Goal: Information Seeking & Learning: Learn about a topic

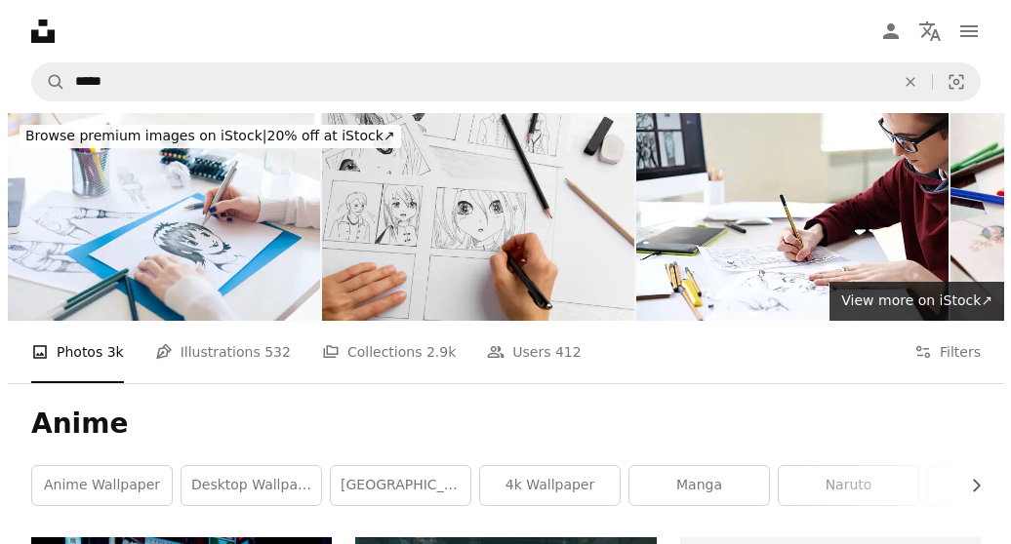
scroll to position [1982, 0]
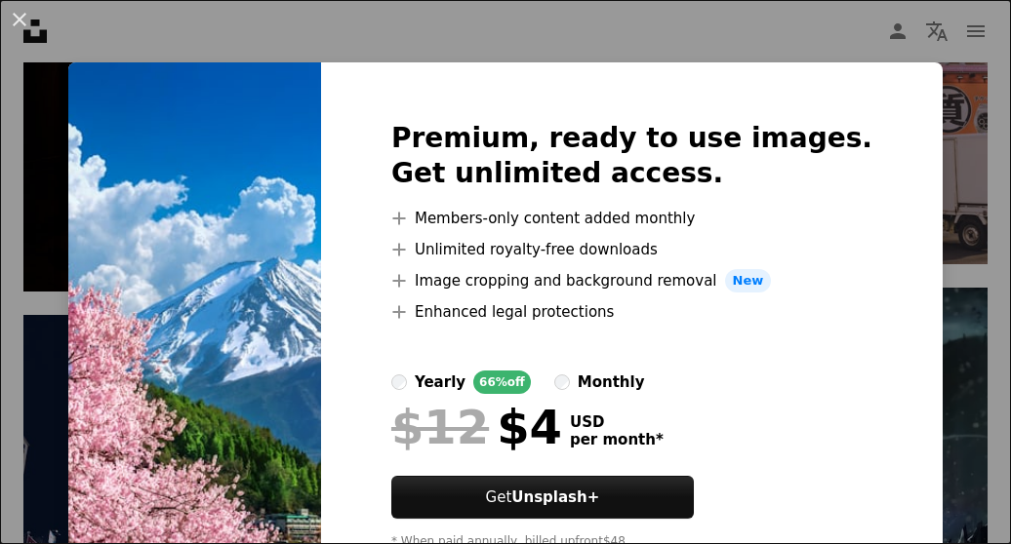
click at [300, 346] on img at bounding box center [194, 343] width 253 height 562
click at [932, 180] on div "An X shape Premium, ready to use images. Get unlimited access. A plus sign Memb…" at bounding box center [505, 272] width 1011 height 544
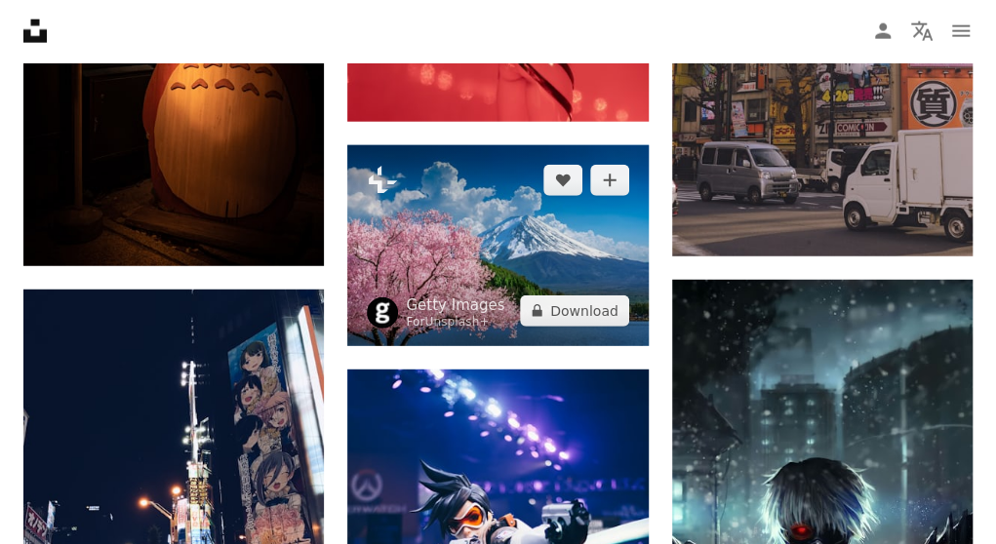
click at [510, 247] on img at bounding box center [497, 245] width 301 height 201
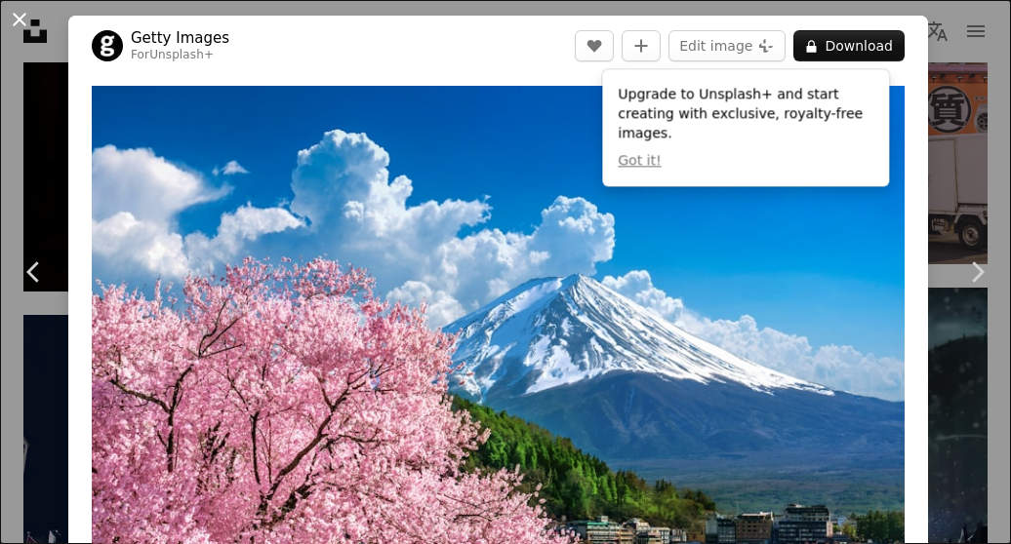
click at [18, 19] on button "An X shape" at bounding box center [19, 19] width 23 height 23
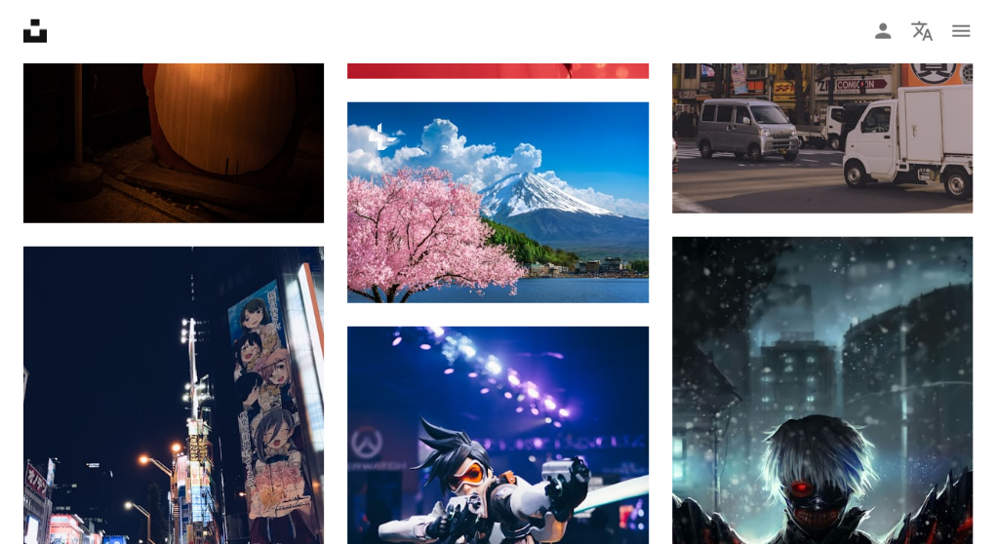
scroll to position [2025, 0]
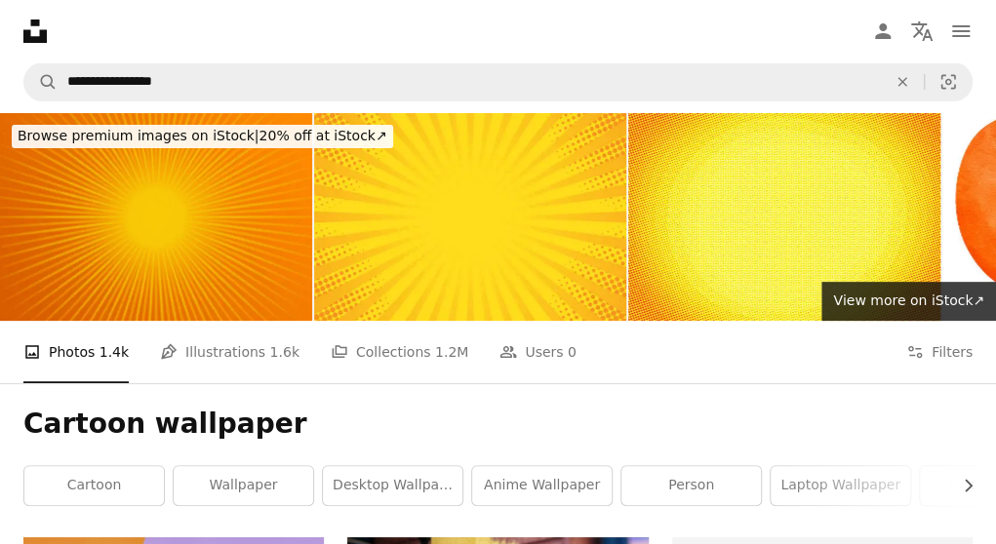
scroll to position [211, 0]
